Goal: Information Seeking & Learning: Learn about a topic

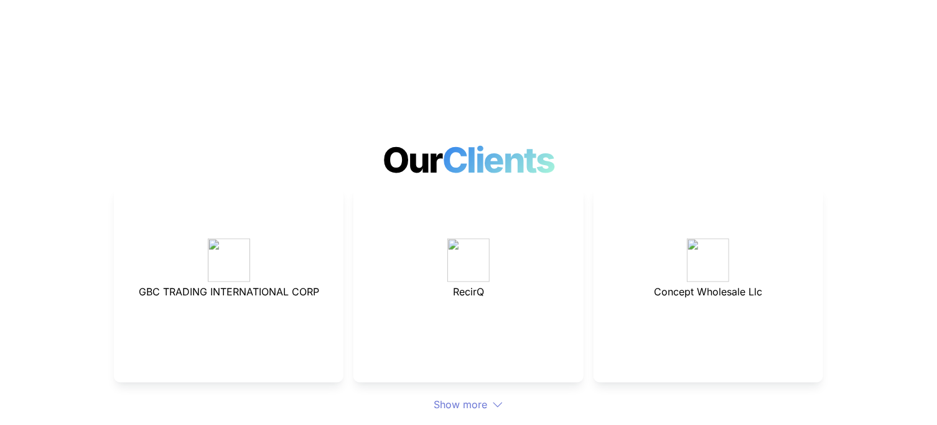
scroll to position [3299, 0]
click at [472, 238] on img at bounding box center [469, 260] width 42 height 44
click at [470, 258] on div "RecirQ" at bounding box center [469, 284] width 230 height 196
click at [468, 286] on span "RecirQ" at bounding box center [468, 292] width 31 height 12
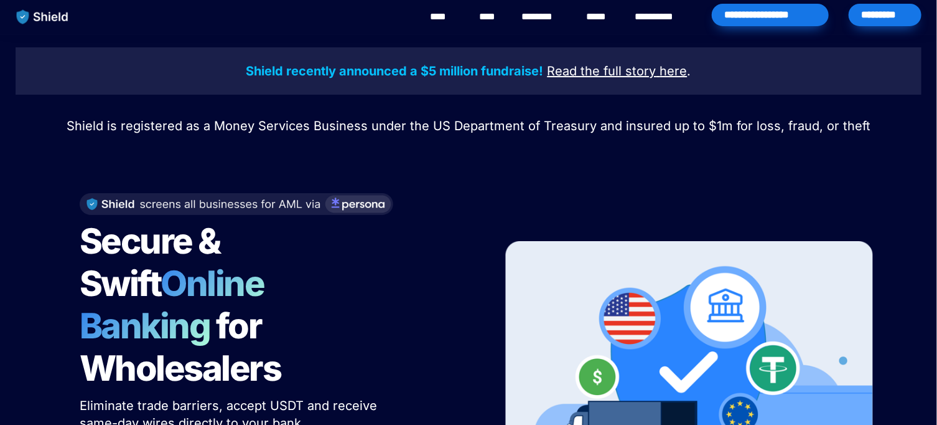
scroll to position [0, 0]
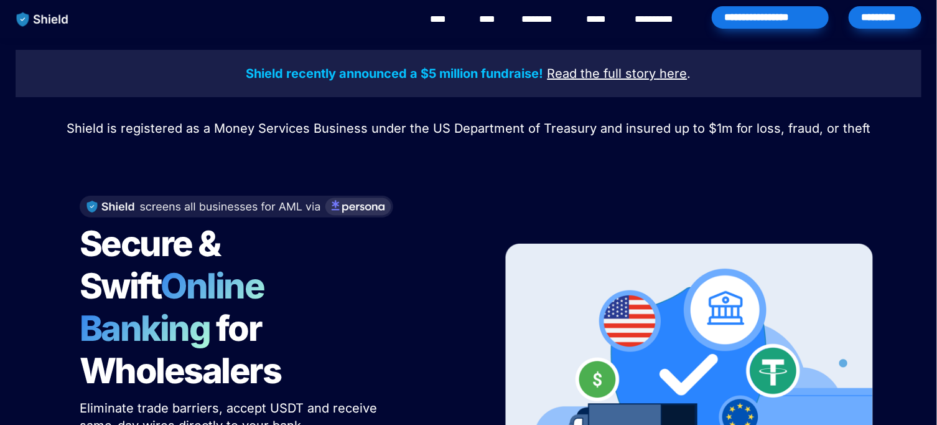
click at [490, 17] on link "****" at bounding box center [489, 19] width 21 height 15
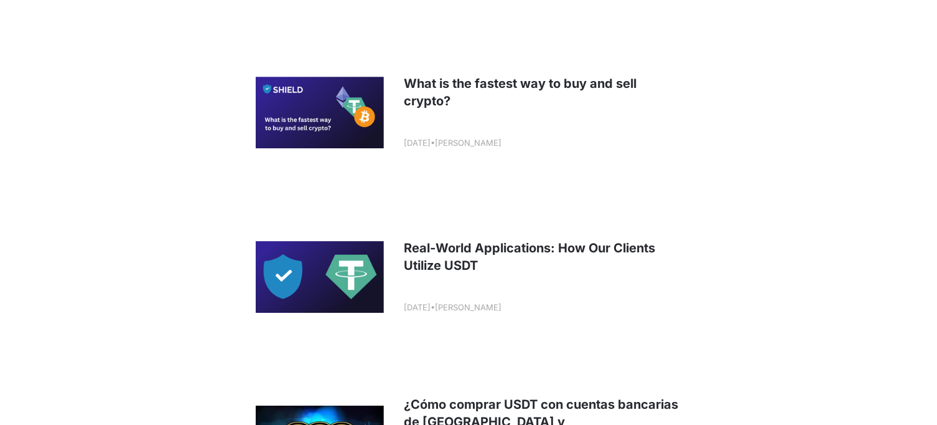
scroll to position [1992, 0]
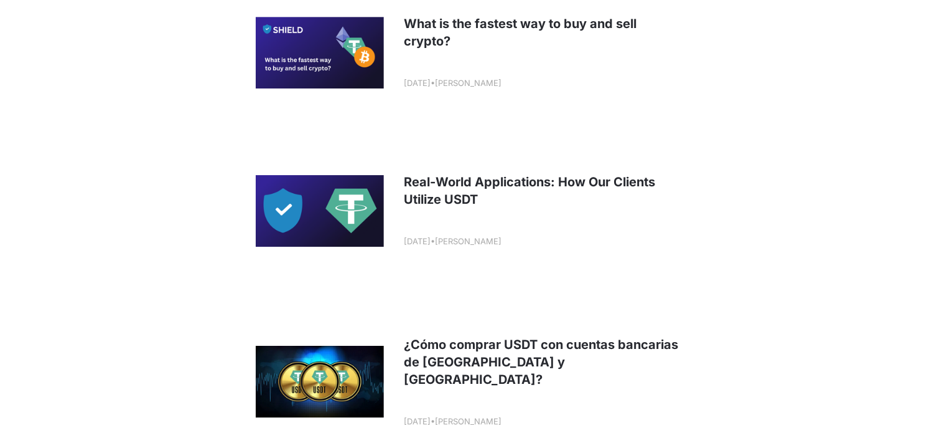
click at [326, 205] on link at bounding box center [468, 210] width 461 height 154
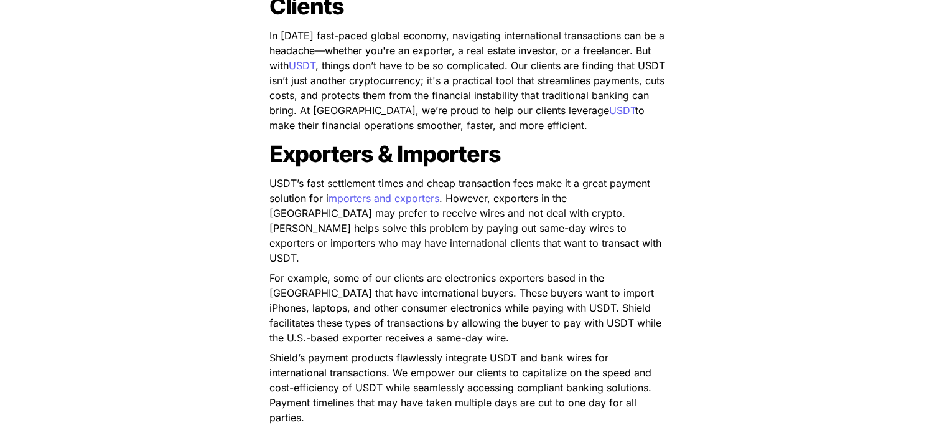
scroll to position [685, 0]
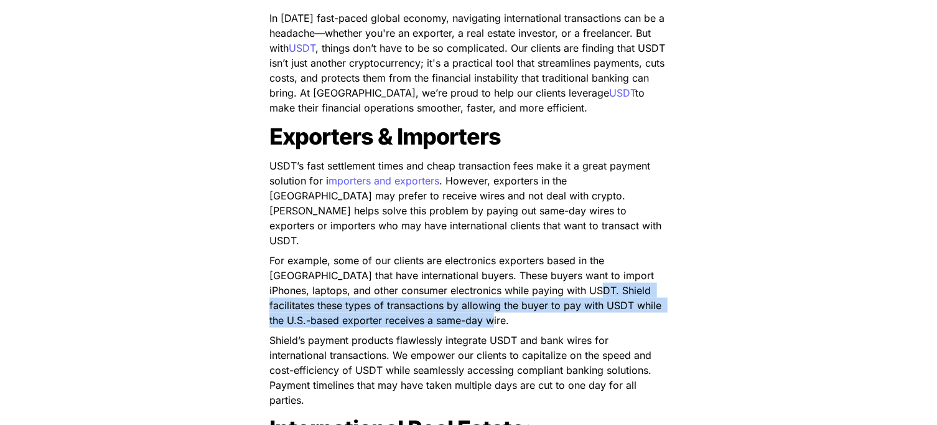
drag, startPoint x: 539, startPoint y: 275, endPoint x: 587, endPoint y: 301, distance: 54.6
click at [587, 301] on p "For example, some of our clients are electronics exporters based in the United …" at bounding box center [469, 290] width 436 height 80
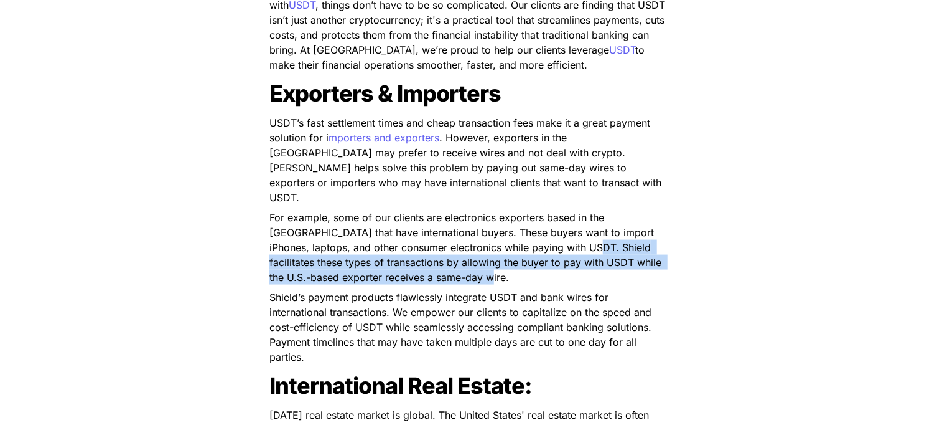
scroll to position [747, 0]
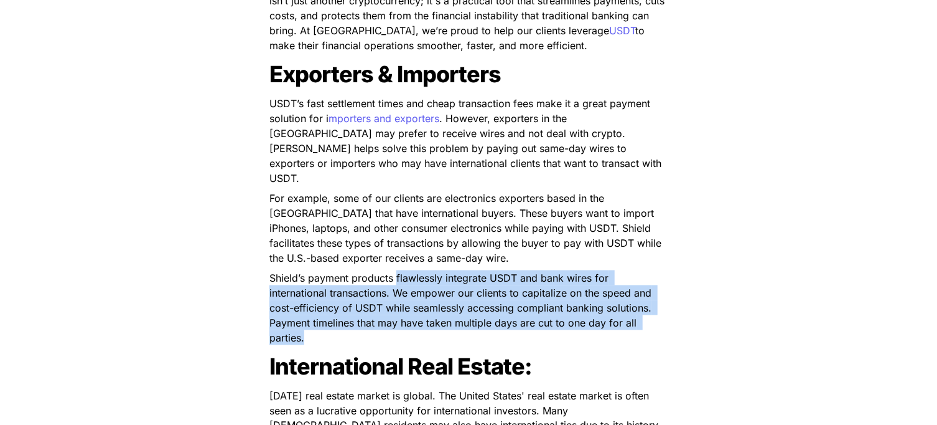
drag, startPoint x: 397, startPoint y: 261, endPoint x: 641, endPoint y: 320, distance: 250.9
click at [641, 320] on p "Shield’s payment products flawlessly integrate USDT and bank wires for internat…" at bounding box center [469, 308] width 436 height 80
drag, startPoint x: 270, startPoint y: 261, endPoint x: 600, endPoint y: 319, distance: 335.1
click at [600, 319] on p "Shield’s payment products flawlessly integrate USDT and bank wires for internat…" at bounding box center [469, 308] width 436 height 80
copy span "Shield’s payment products flawlessly integrate USDT and bank wires for internat…"
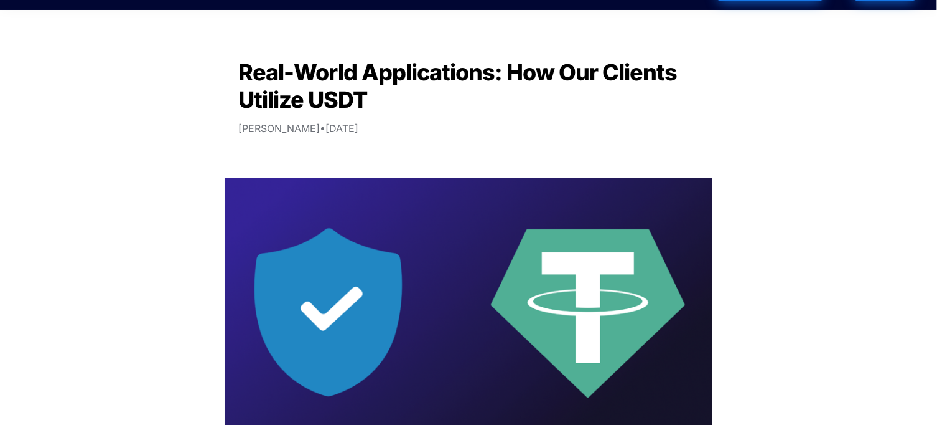
scroll to position [0, 0]
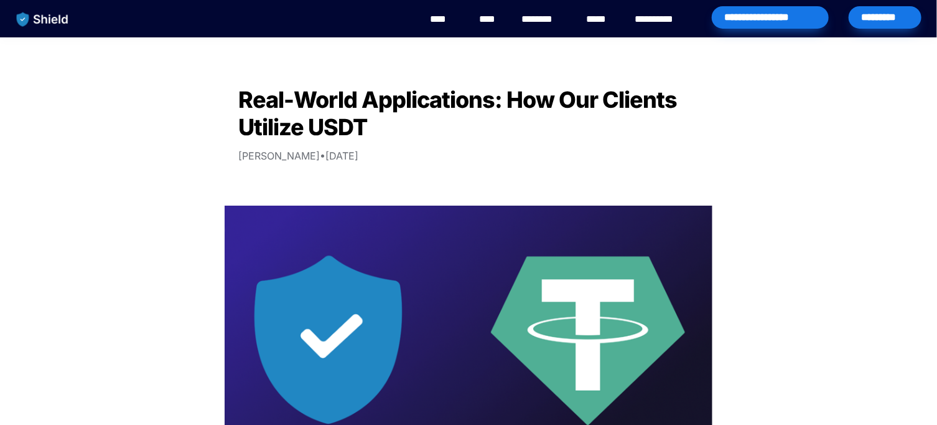
click at [548, 18] on link "********" at bounding box center [544, 19] width 44 height 15
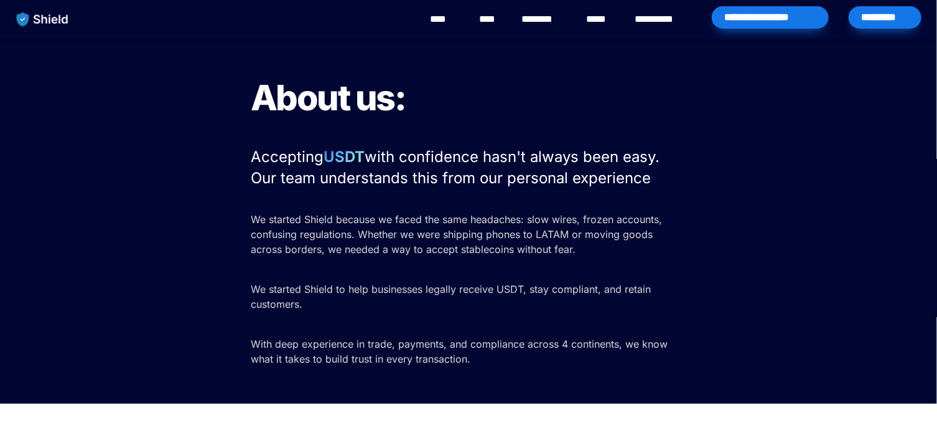
click at [441, 17] on link "****" at bounding box center [444, 19] width 28 height 15
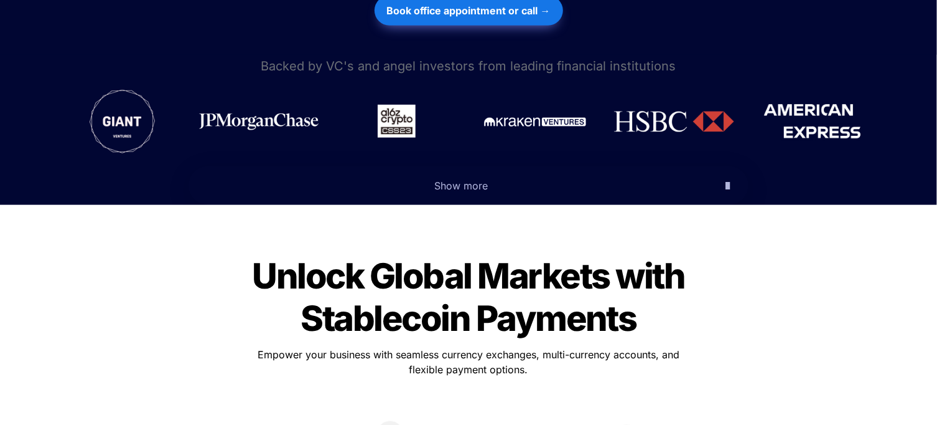
scroll to position [685, 0]
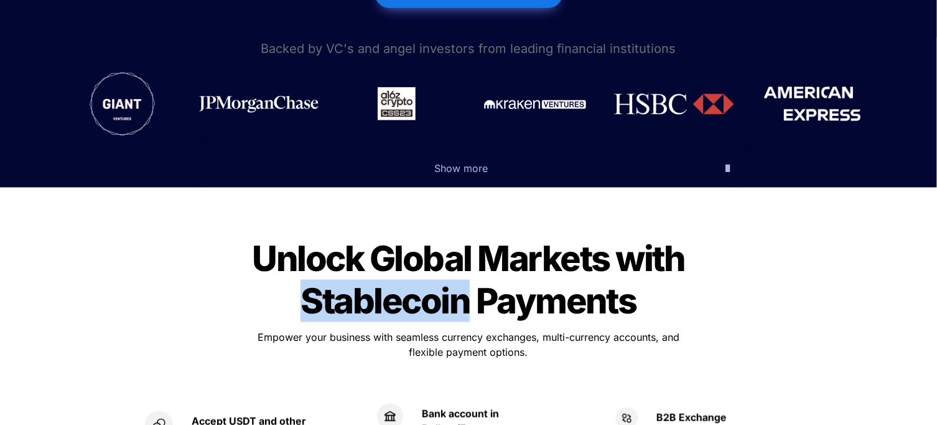
drag, startPoint x: 304, startPoint y: 261, endPoint x: 463, endPoint y: 275, distance: 159.3
click at [463, 275] on span "Unlock Global Markets with Stablecoin Payments" at bounding box center [472, 279] width 439 height 85
copy span "Stablecoin"
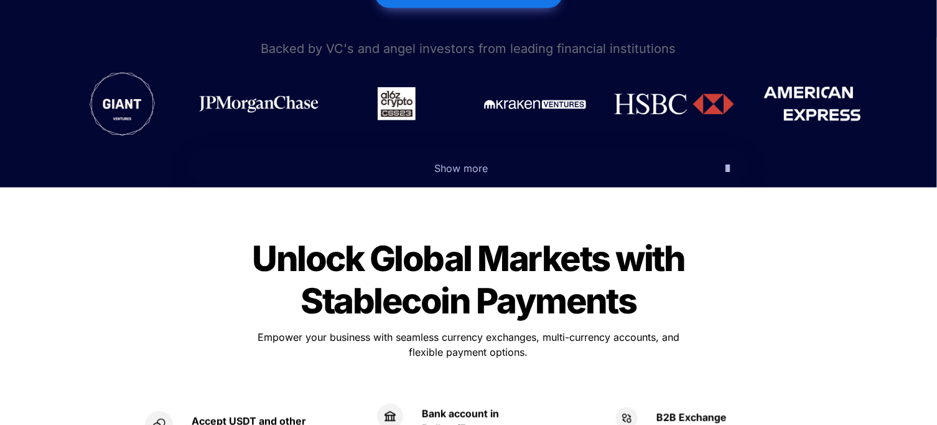
click at [782, 254] on div "Unlock Global Markets with Stablecoin Payments Unlock Global Markets with Stabl…" at bounding box center [468, 385] width 685 height 331
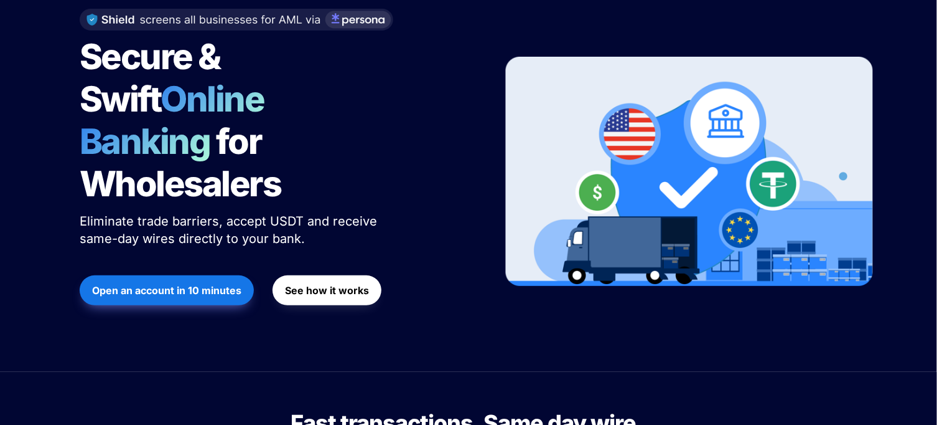
scroll to position [124, 0]
